Goal: Information Seeking & Learning: Learn about a topic

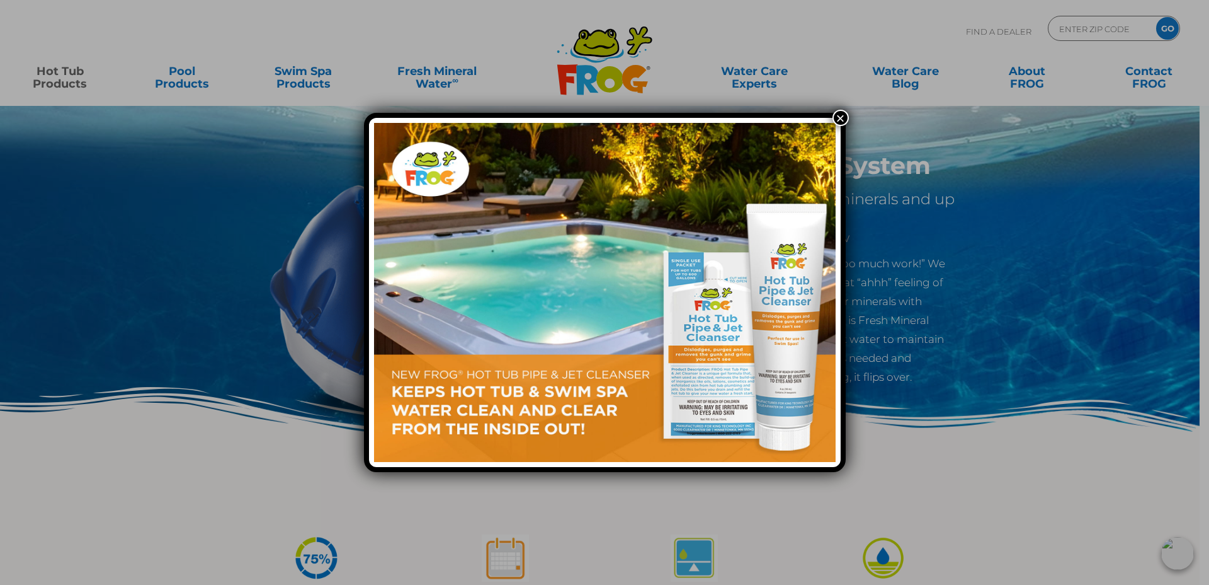
click at [842, 117] on button "×" at bounding box center [841, 118] width 16 height 16
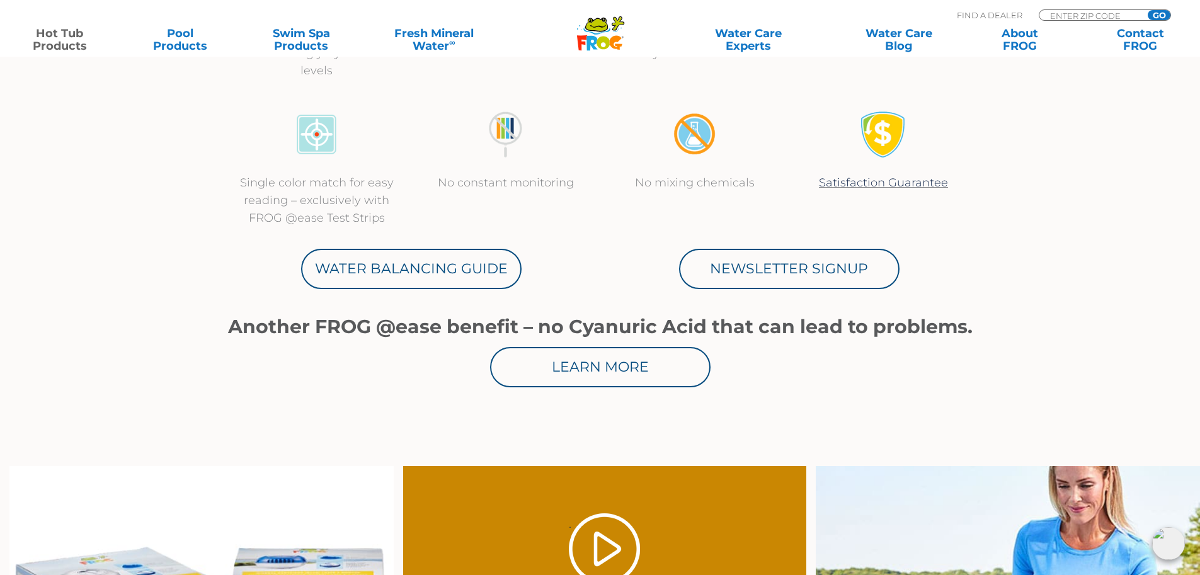
scroll to position [779, 0]
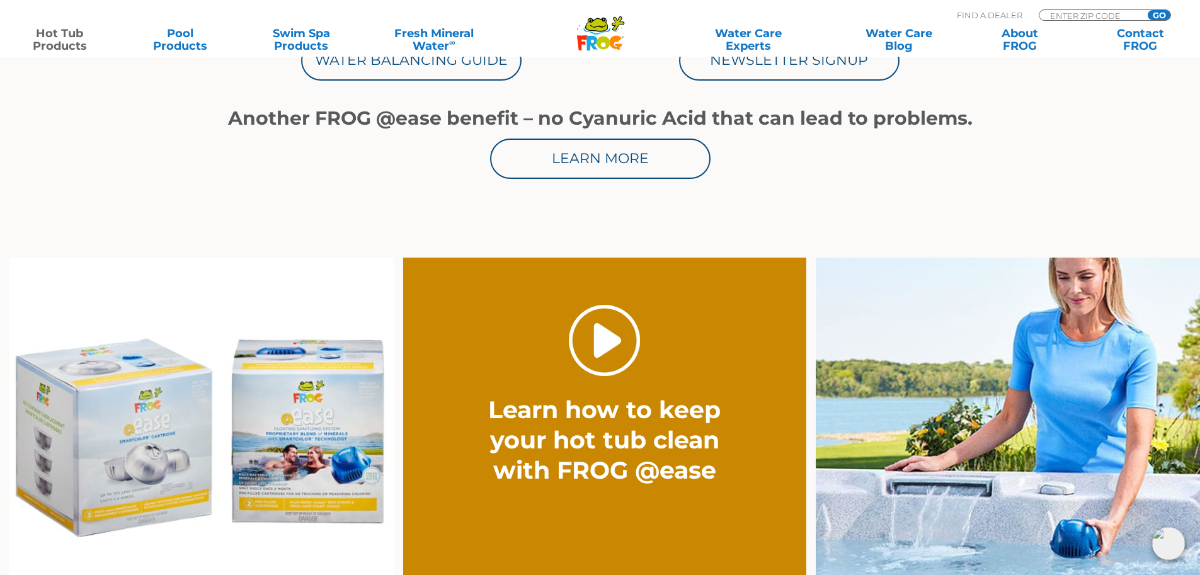
click at [604, 343] on link "." at bounding box center [604, 340] width 71 height 71
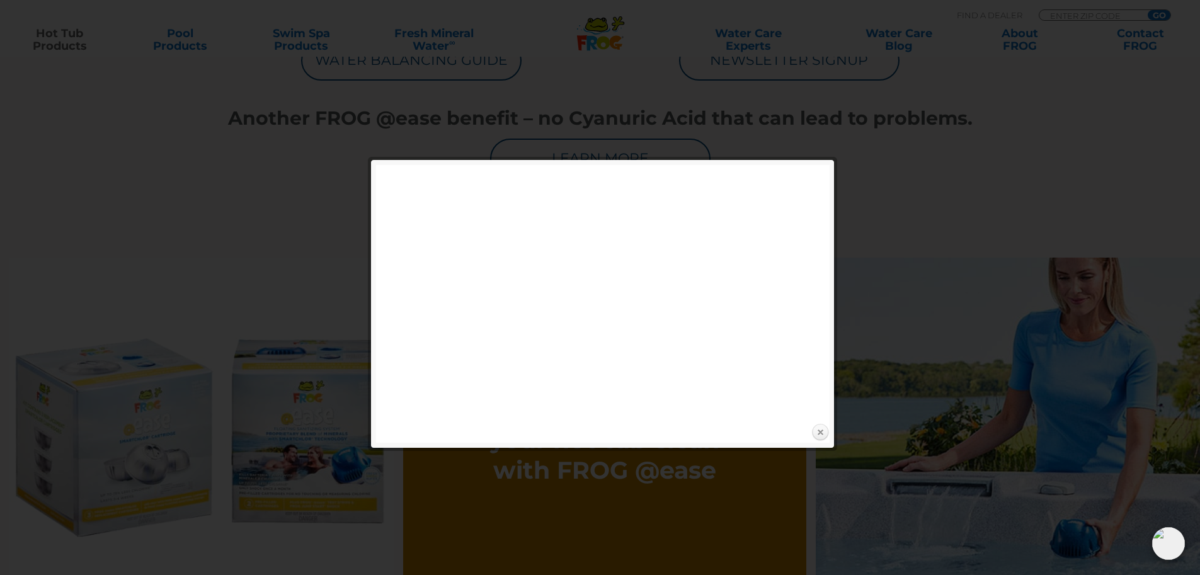
click at [821, 432] on link "Close" at bounding box center [820, 432] width 19 height 19
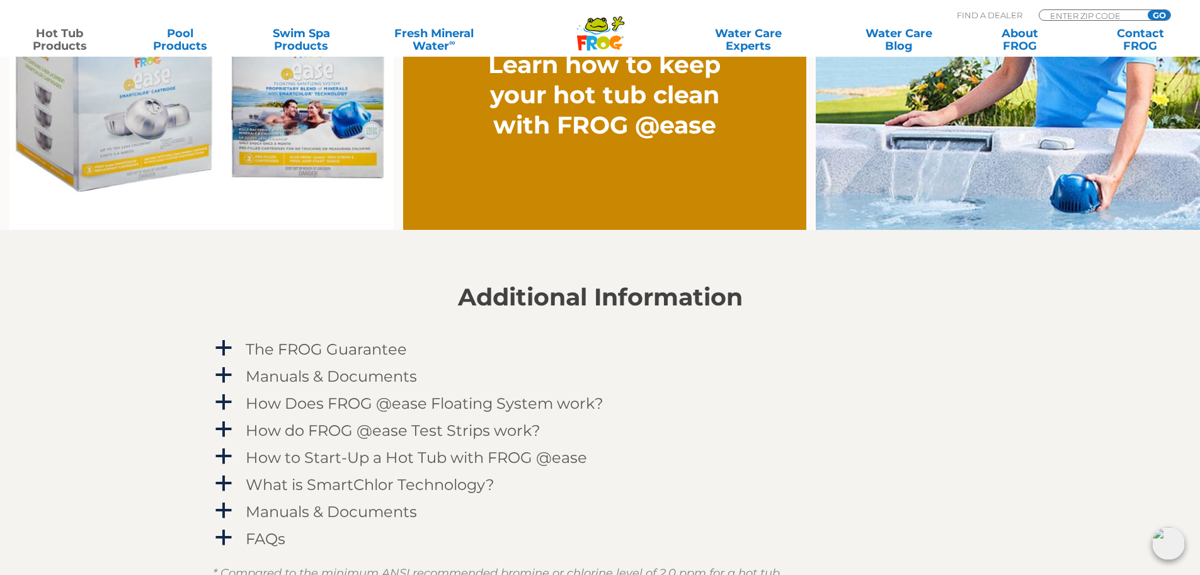
scroll to position [1224, 0]
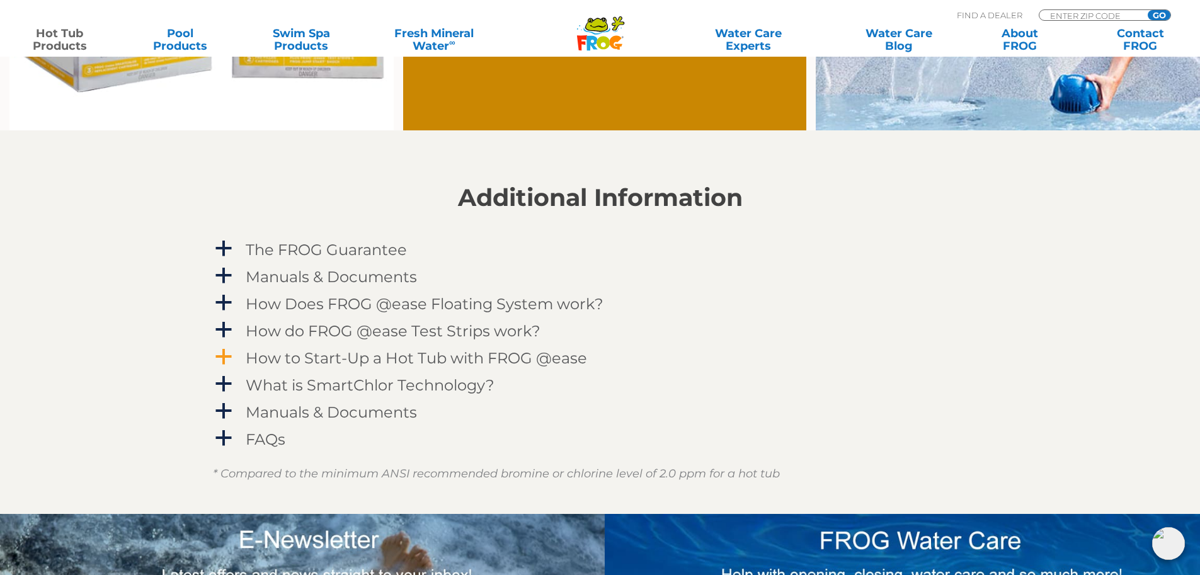
click at [229, 357] on span "a" at bounding box center [223, 357] width 19 height 19
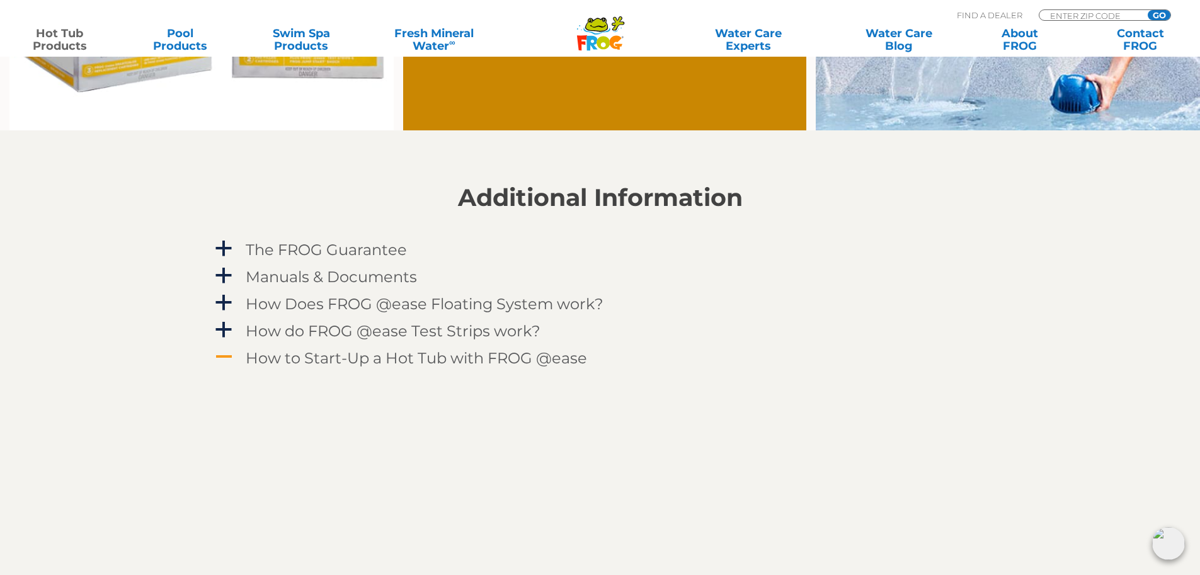
click at [227, 357] on span "A" at bounding box center [223, 357] width 19 height 19
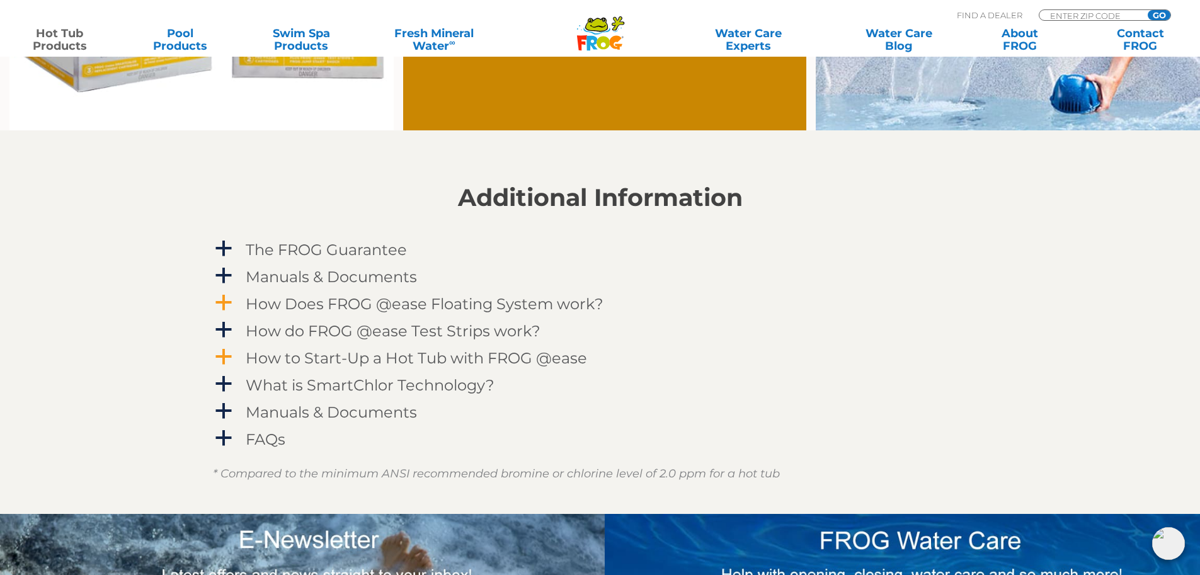
click at [223, 306] on span "a" at bounding box center [223, 303] width 19 height 19
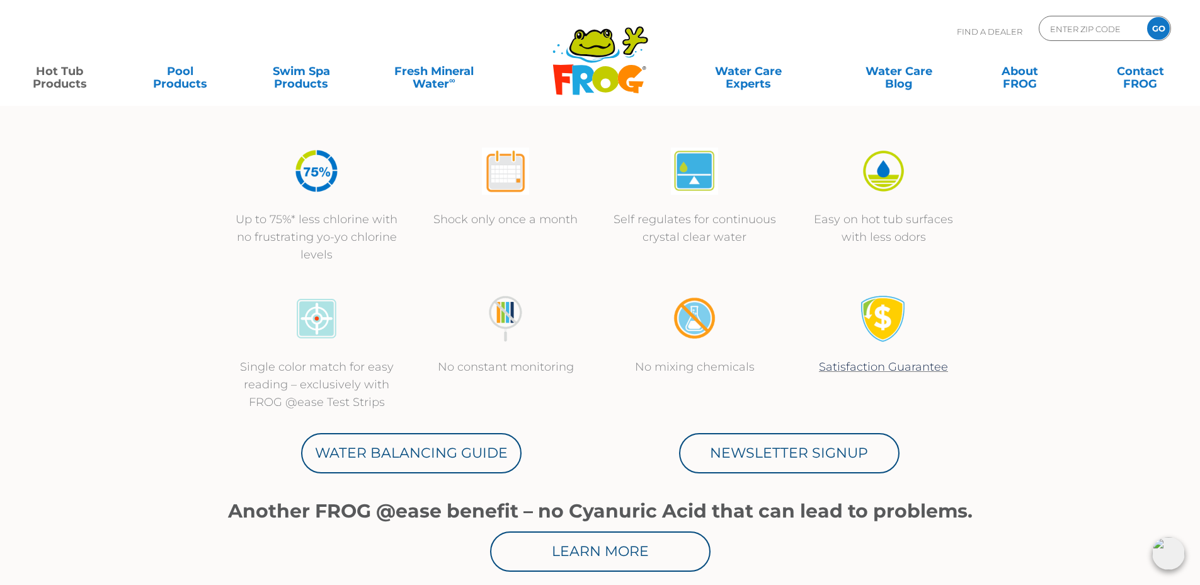
scroll to position [0, 0]
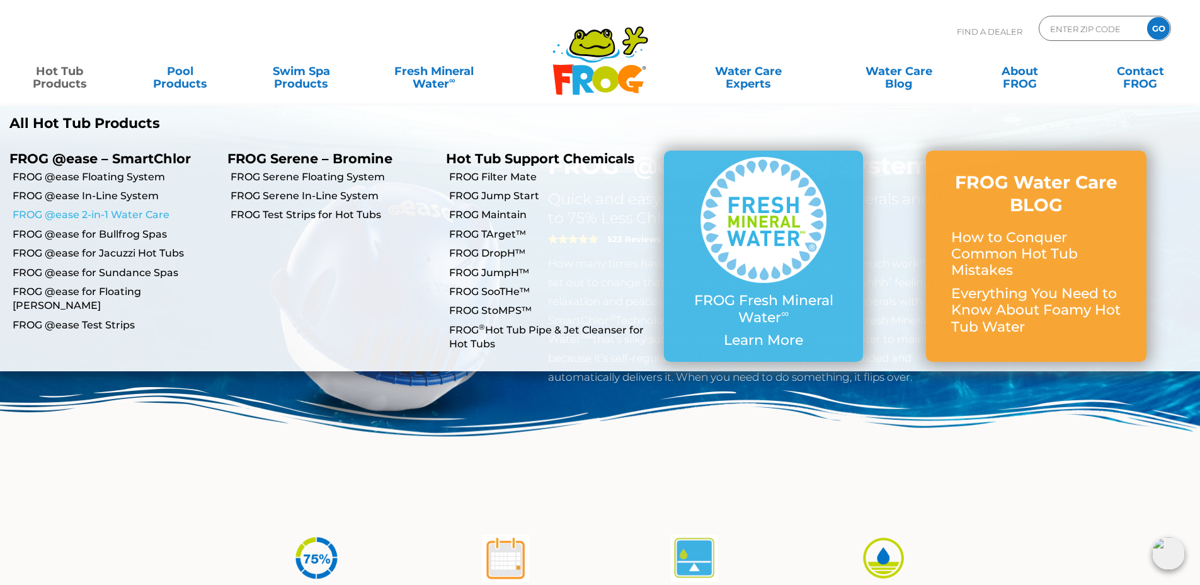
click at [108, 218] on link "FROG @ease 2-in-1 Water Care" at bounding box center [115, 215] width 205 height 14
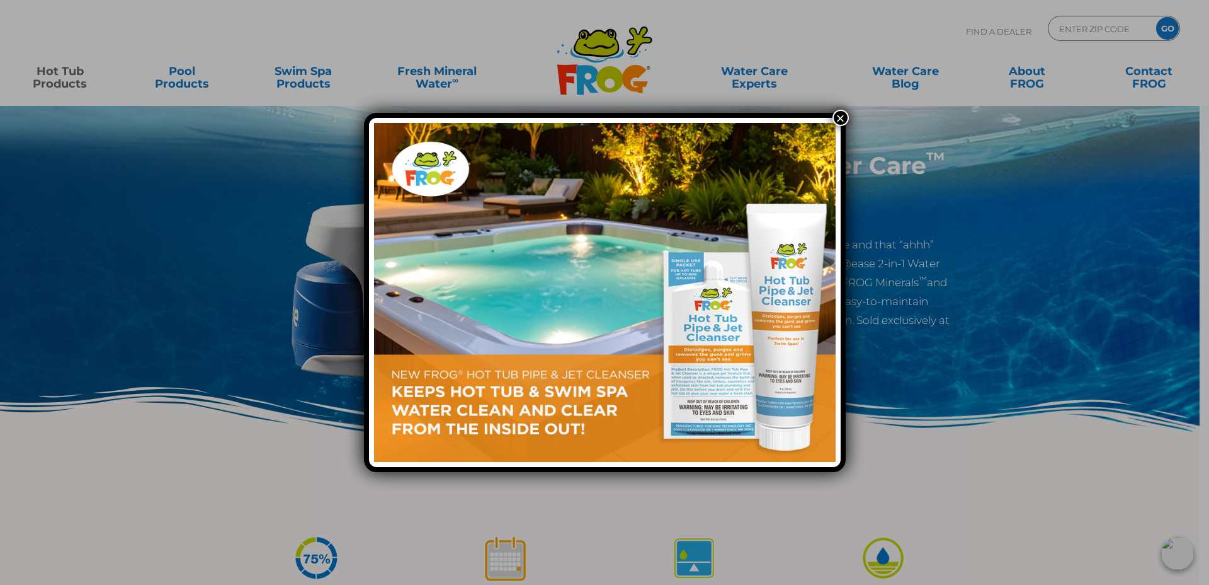
click at [842, 115] on button "×" at bounding box center [841, 118] width 16 height 16
